Goal: Entertainment & Leisure: Consume media (video, audio)

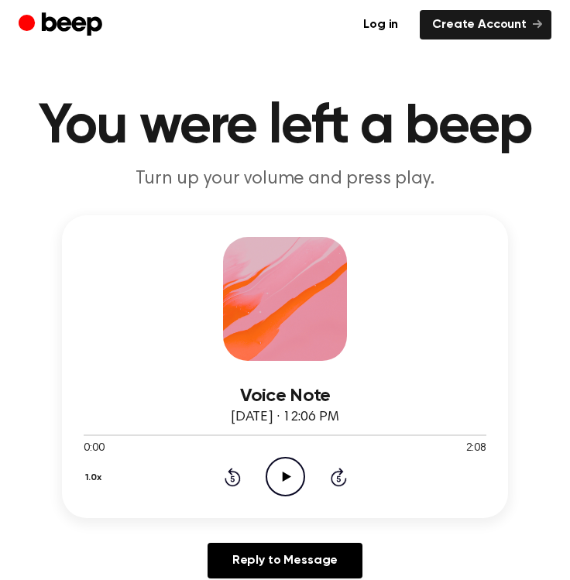
click at [288, 470] on icon "Play Audio" at bounding box center [284, 476] width 39 height 39
click at [279, 471] on icon "Pause Audio" at bounding box center [284, 476] width 39 height 39
click at [293, 471] on icon "Play Audio" at bounding box center [284, 476] width 39 height 39
click at [291, 472] on icon "Pause Audio" at bounding box center [284, 476] width 39 height 39
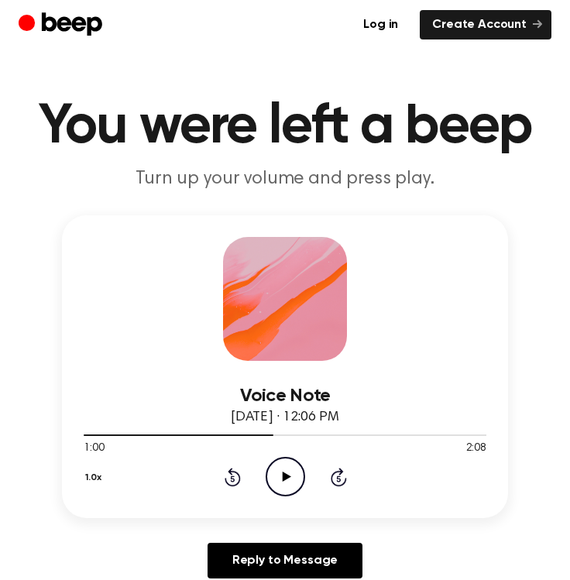
click at [291, 472] on icon "Play Audio" at bounding box center [284, 476] width 39 height 39
click at [233, 478] on icon at bounding box center [232, 478] width 4 height 6
click at [228, 478] on icon "Rewind 5 seconds" at bounding box center [232, 477] width 17 height 20
click at [272, 477] on icon "Pause Audio" at bounding box center [284, 476] width 39 height 39
click at [272, 476] on icon "Play Audio" at bounding box center [284, 476] width 39 height 39
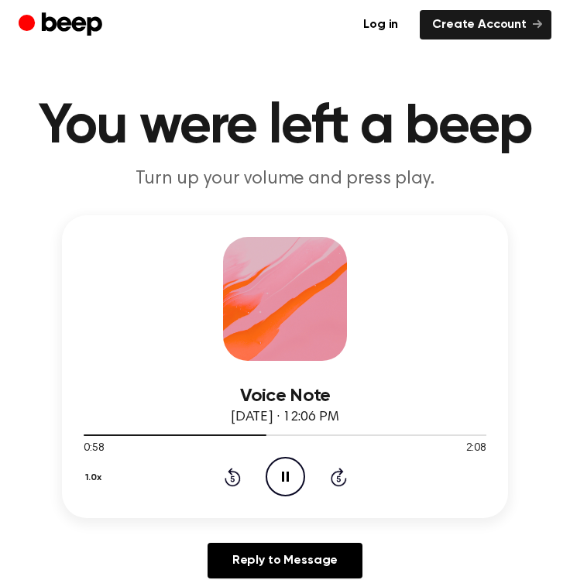
click at [272, 476] on icon "Pause Audio" at bounding box center [284, 476] width 39 height 39
click at [272, 476] on icon "Play Audio" at bounding box center [284, 476] width 39 height 39
click at [272, 476] on icon "Pause Audio" at bounding box center [284, 476] width 39 height 39
click at [272, 476] on icon "Play Audio" at bounding box center [284, 476] width 39 height 39
click at [272, 476] on icon "Pause Audio" at bounding box center [284, 476] width 39 height 39
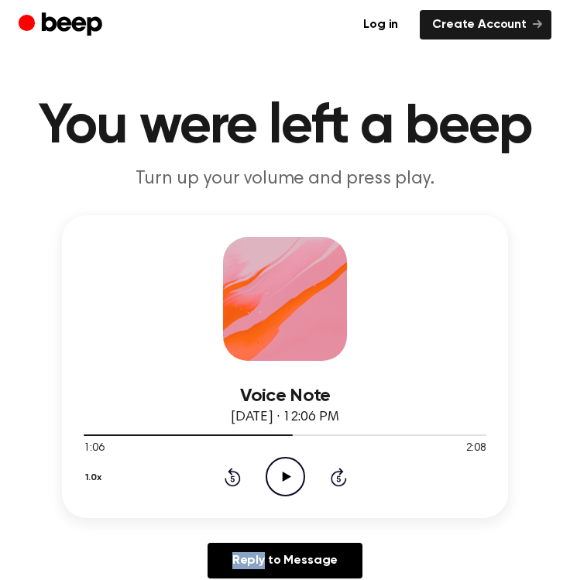
click at [272, 476] on icon "Play Audio" at bounding box center [284, 476] width 39 height 39
click at [272, 476] on icon "Pause Audio" at bounding box center [284, 476] width 39 height 39
click at [291, 472] on icon "Play Audio" at bounding box center [284, 476] width 39 height 39
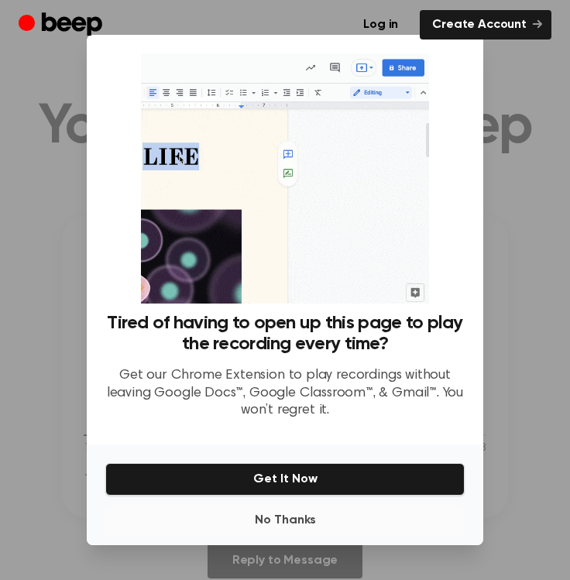
click at [286, 520] on button "No Thanks" at bounding box center [284, 520] width 359 height 31
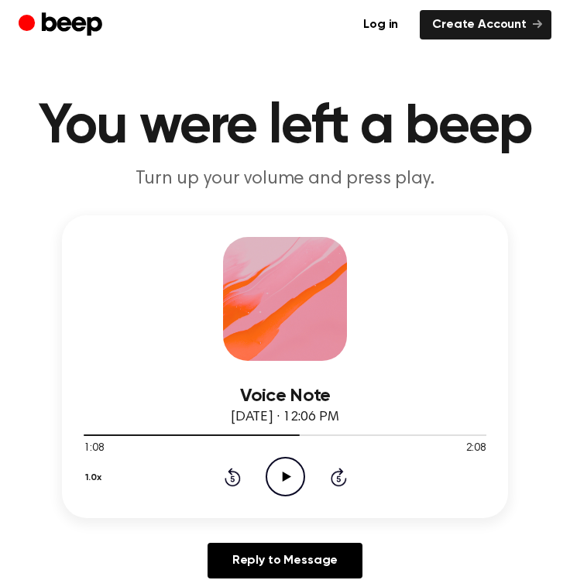
click at [286, 520] on div "Voice Note August 22, 2025 · 12:06 PM 1:08 2:08 Your browser does not support t…" at bounding box center [285, 402] width 532 height 375
click at [286, 484] on icon "Play Audio" at bounding box center [284, 476] width 39 height 39
click at [289, 470] on icon "Pause Audio" at bounding box center [284, 476] width 39 height 39
click at [284, 482] on icon "Play Audio" at bounding box center [284, 476] width 39 height 39
click at [292, 466] on icon "Pause Audio" at bounding box center [284, 476] width 39 height 39
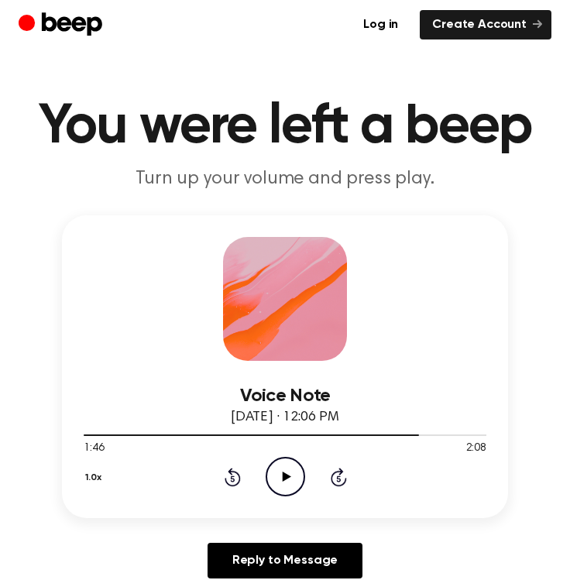
click at [292, 466] on icon "Play Audio" at bounding box center [284, 476] width 39 height 39
click at [293, 466] on icon "Pause Audio" at bounding box center [284, 476] width 39 height 39
